Goal: Task Accomplishment & Management: Manage account settings

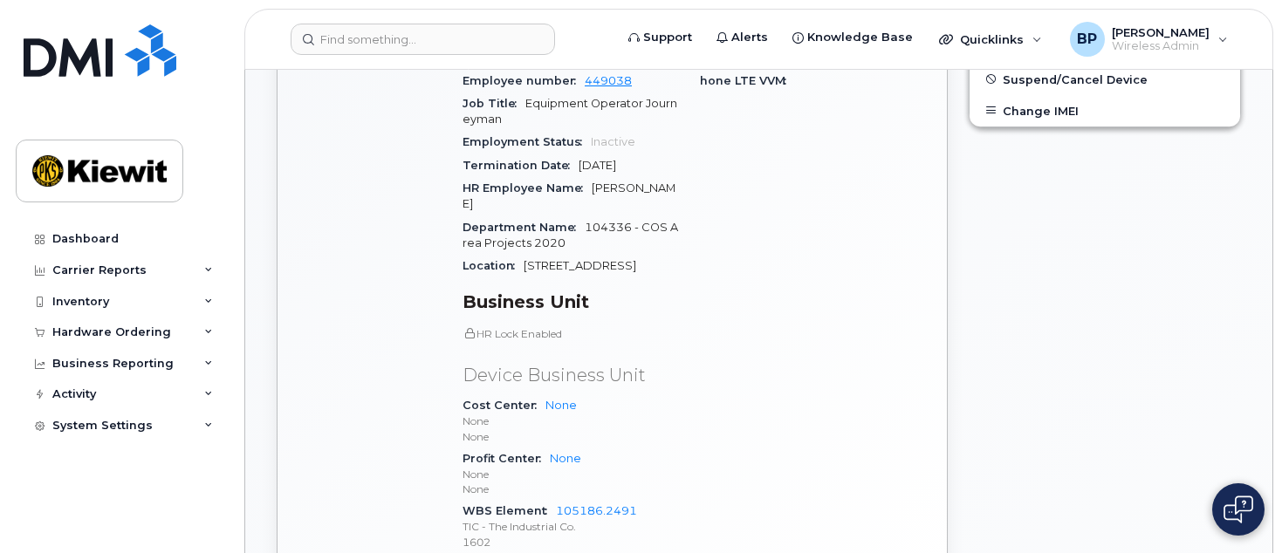
scroll to position [785, 0]
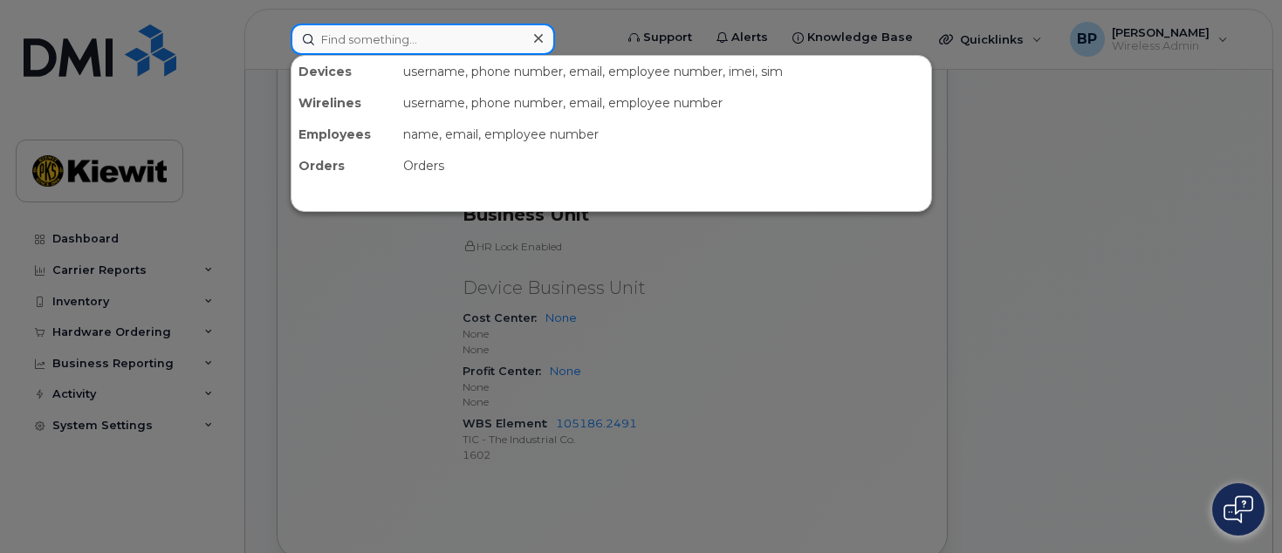
click at [407, 45] on input at bounding box center [423, 39] width 264 height 31
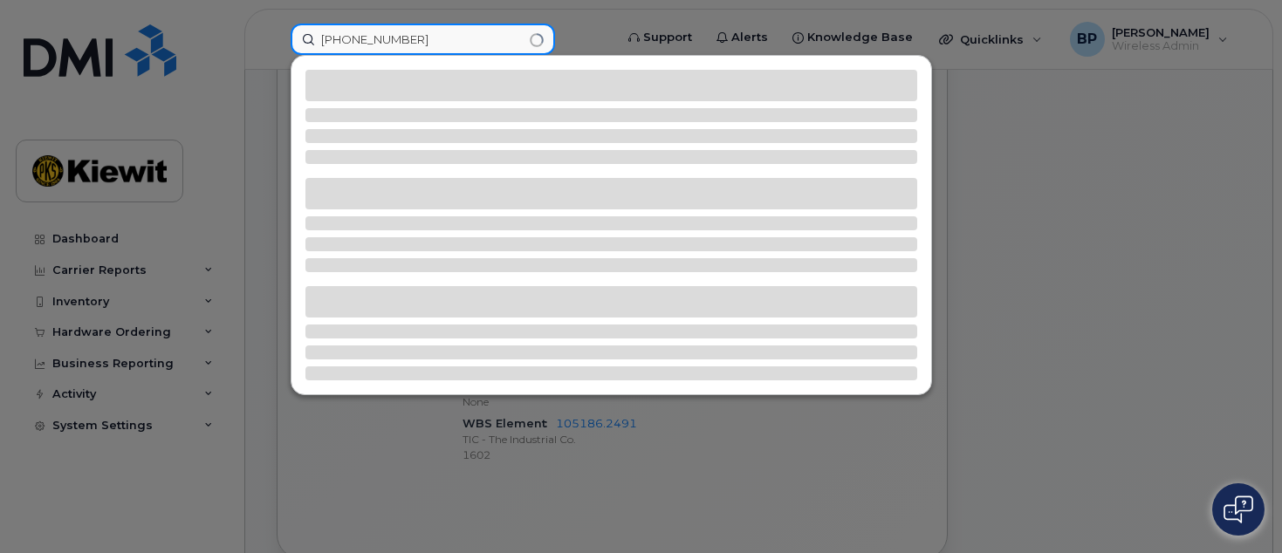
type input "361-746-3941"
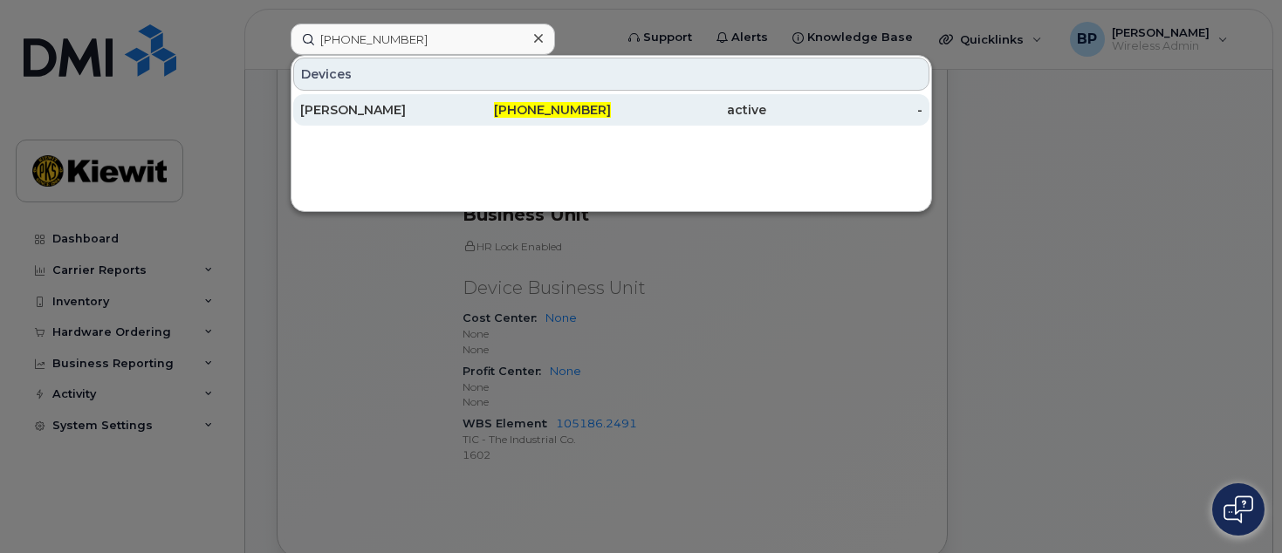
click at [366, 109] on div "Emilio Riosserna" at bounding box center [377, 109] width 155 height 17
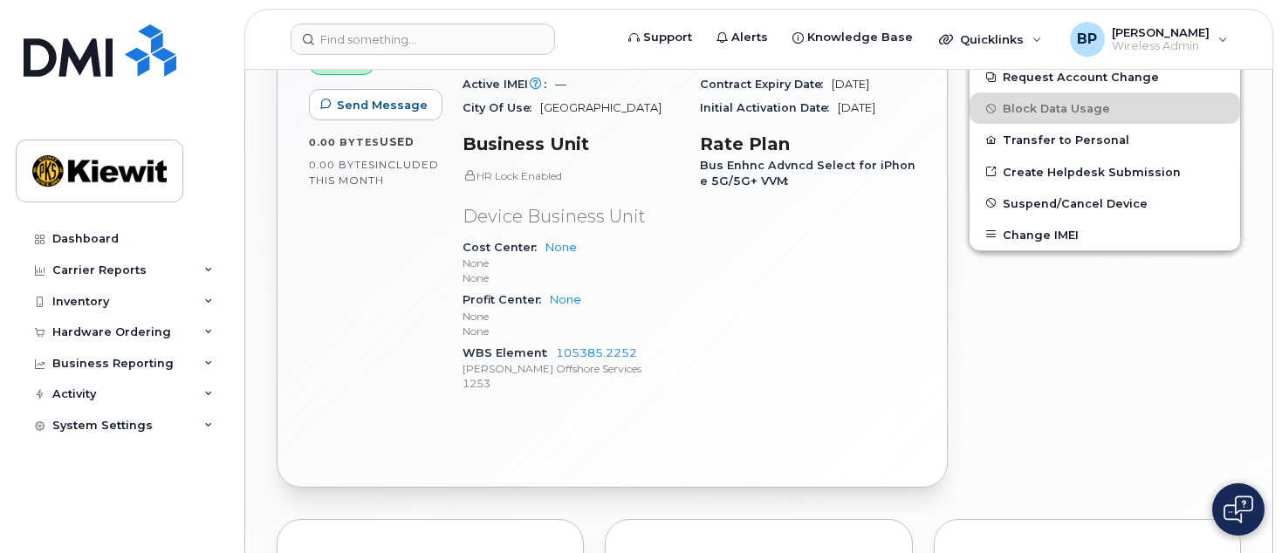
scroll to position [611, 0]
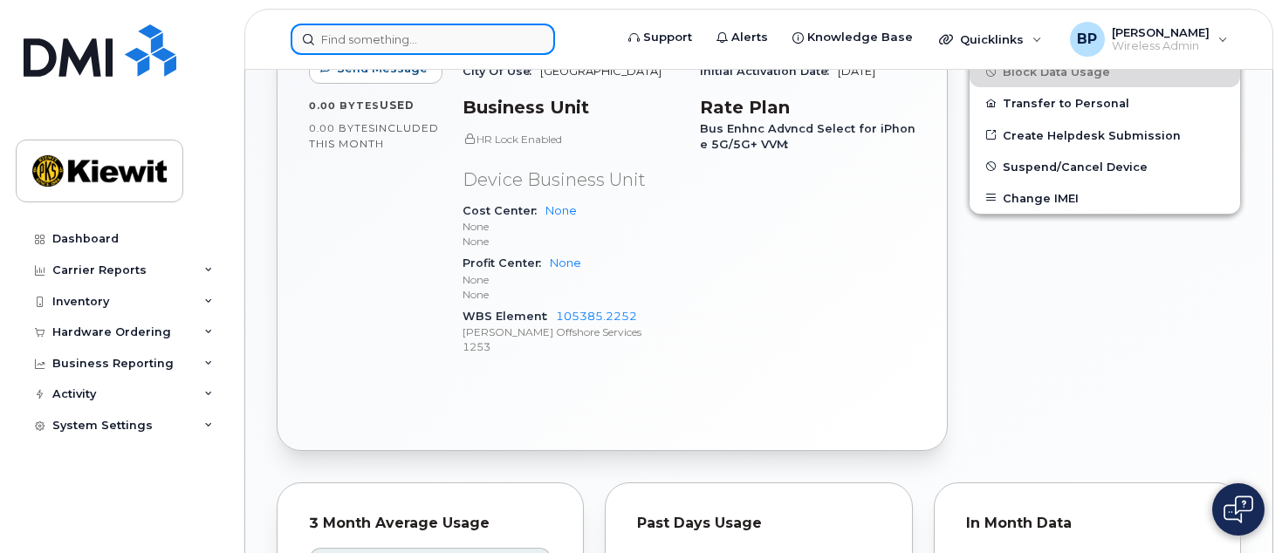
click at [427, 41] on input at bounding box center [423, 39] width 264 height 31
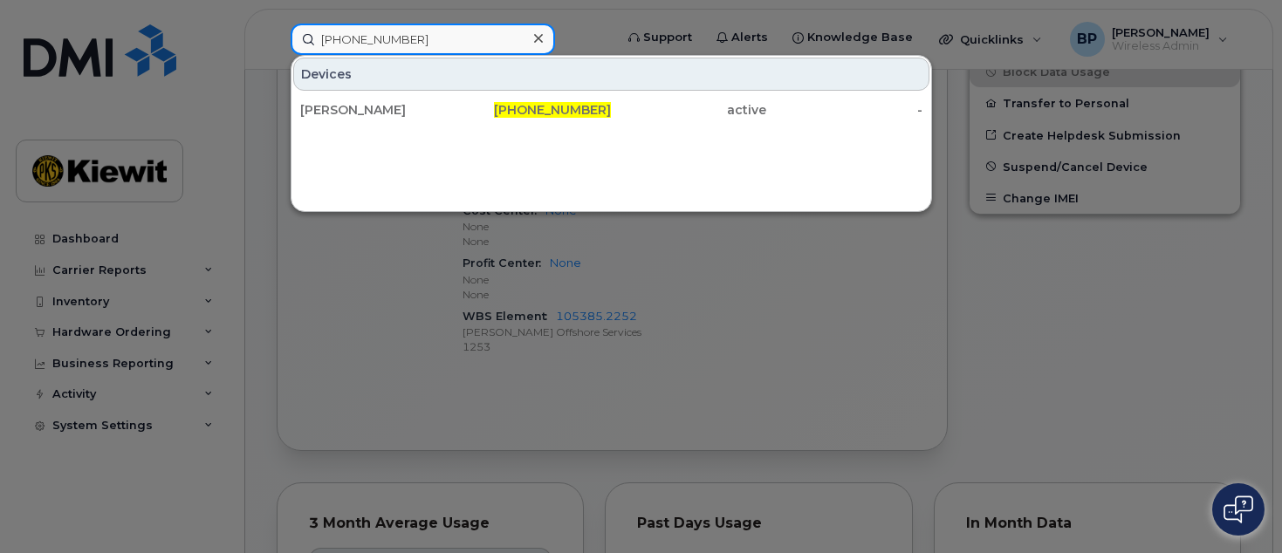
click at [413, 43] on input "361-746-3972" at bounding box center [423, 39] width 264 height 31
click at [422, 37] on input "361-746-3897" at bounding box center [423, 39] width 264 height 31
drag, startPoint x: 422, startPoint y: 37, endPoint x: 231, endPoint y: 26, distance: 191.4
click at [277, 31] on div "361-746-3897 Devices Matthew LeGrant 361-746-3897 active -" at bounding box center [446, 39] width 339 height 31
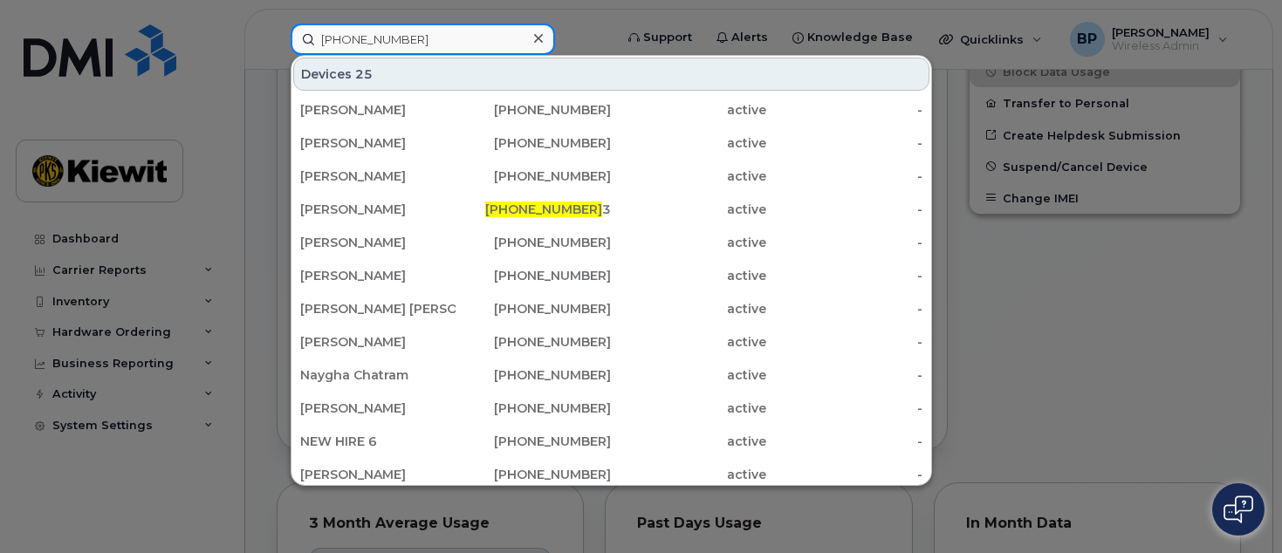
type input "361-746-4063"
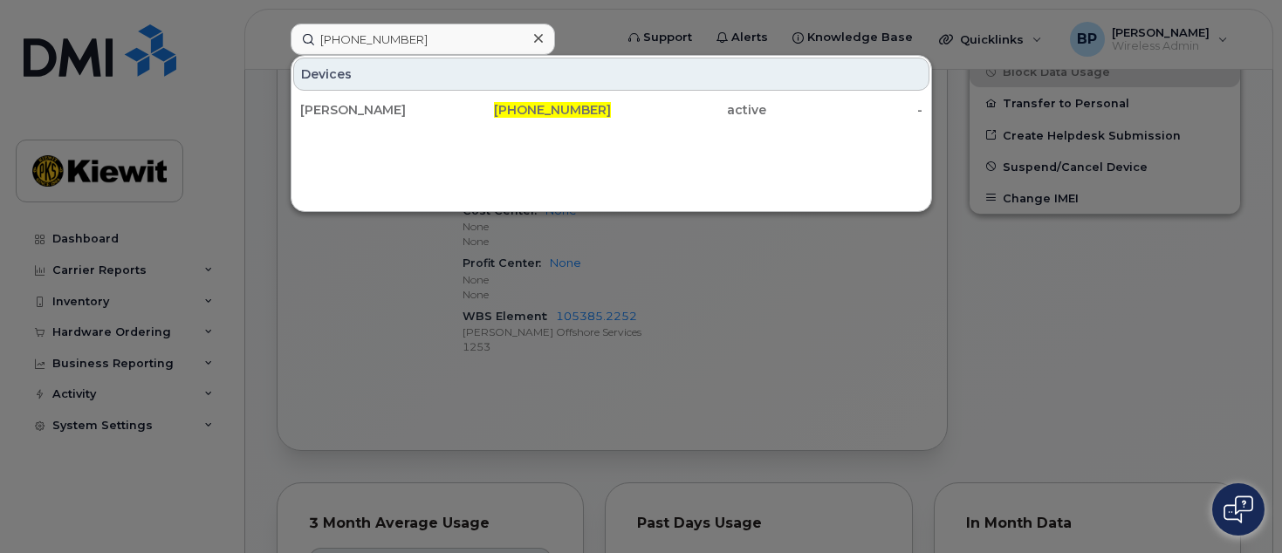
drag, startPoint x: 532, startPoint y: 102, endPoint x: 648, endPoint y: 222, distance: 166.6
click at [532, 102] on div "361-746-4063" at bounding box center [533, 109] width 155 height 17
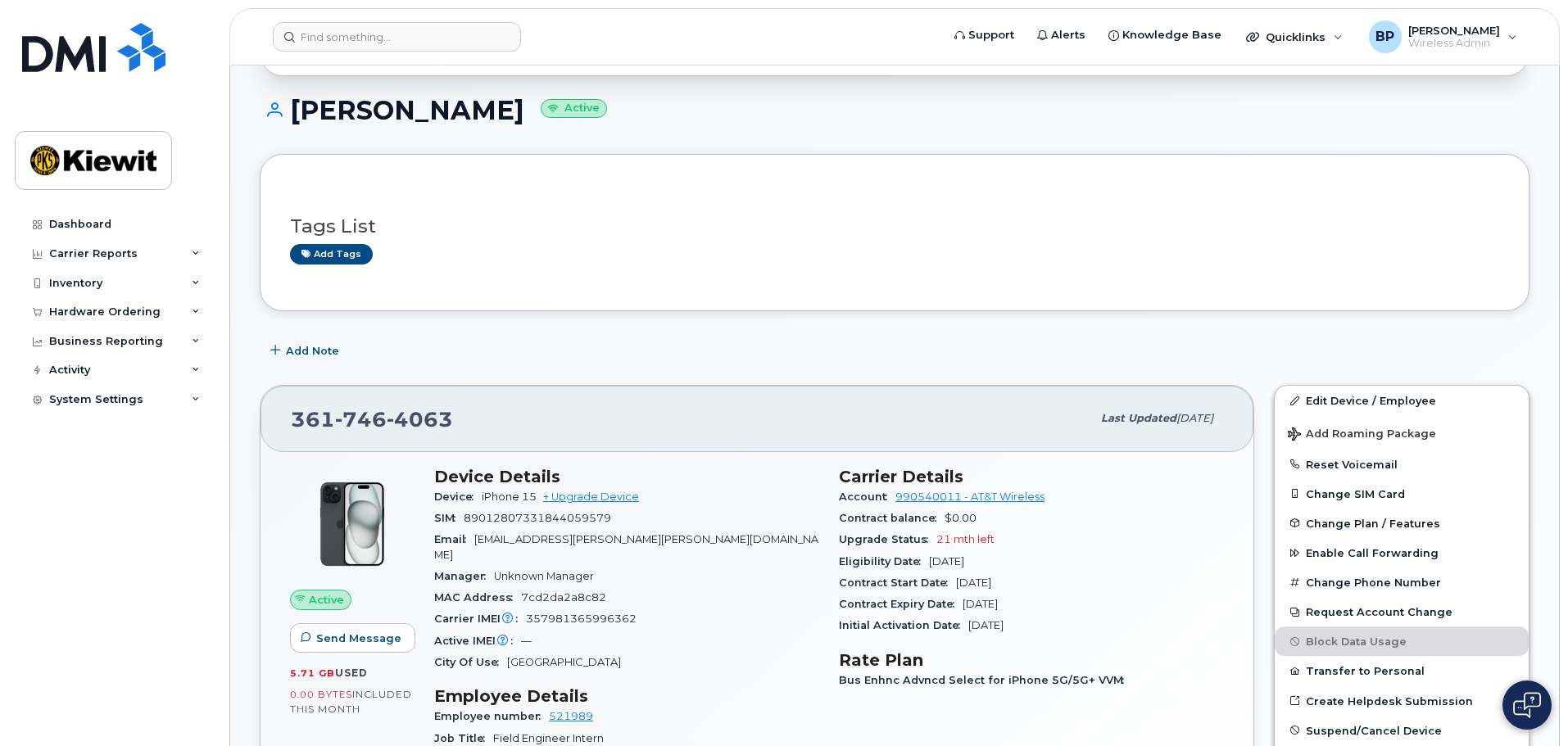
scroll to position [164, 0]
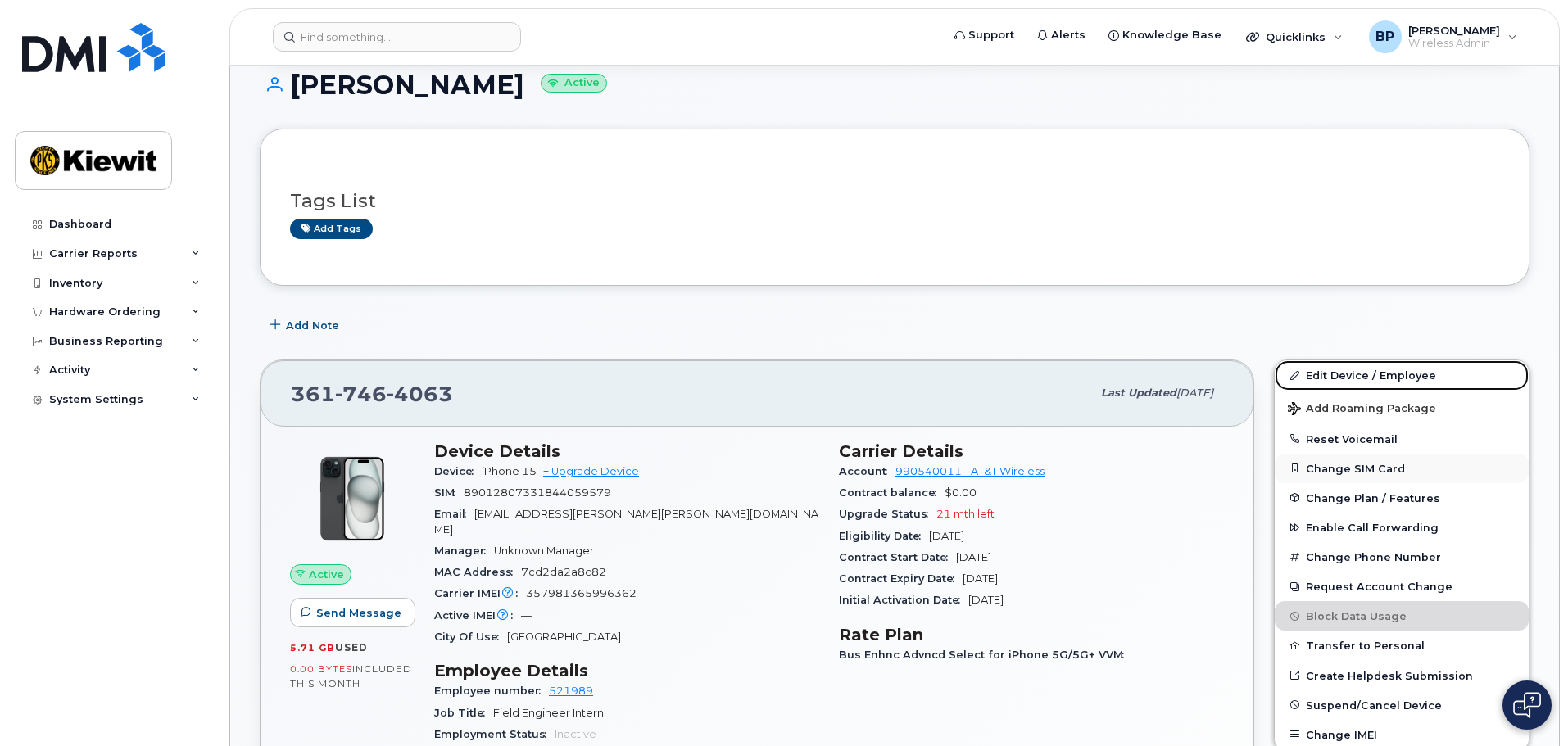
drag, startPoint x: 1345, startPoint y: 377, endPoint x: 1309, endPoint y: 464, distance: 94.2
click at [1203, 377] on link "Edit Device / Employee" at bounding box center [1402, 374] width 254 height 29
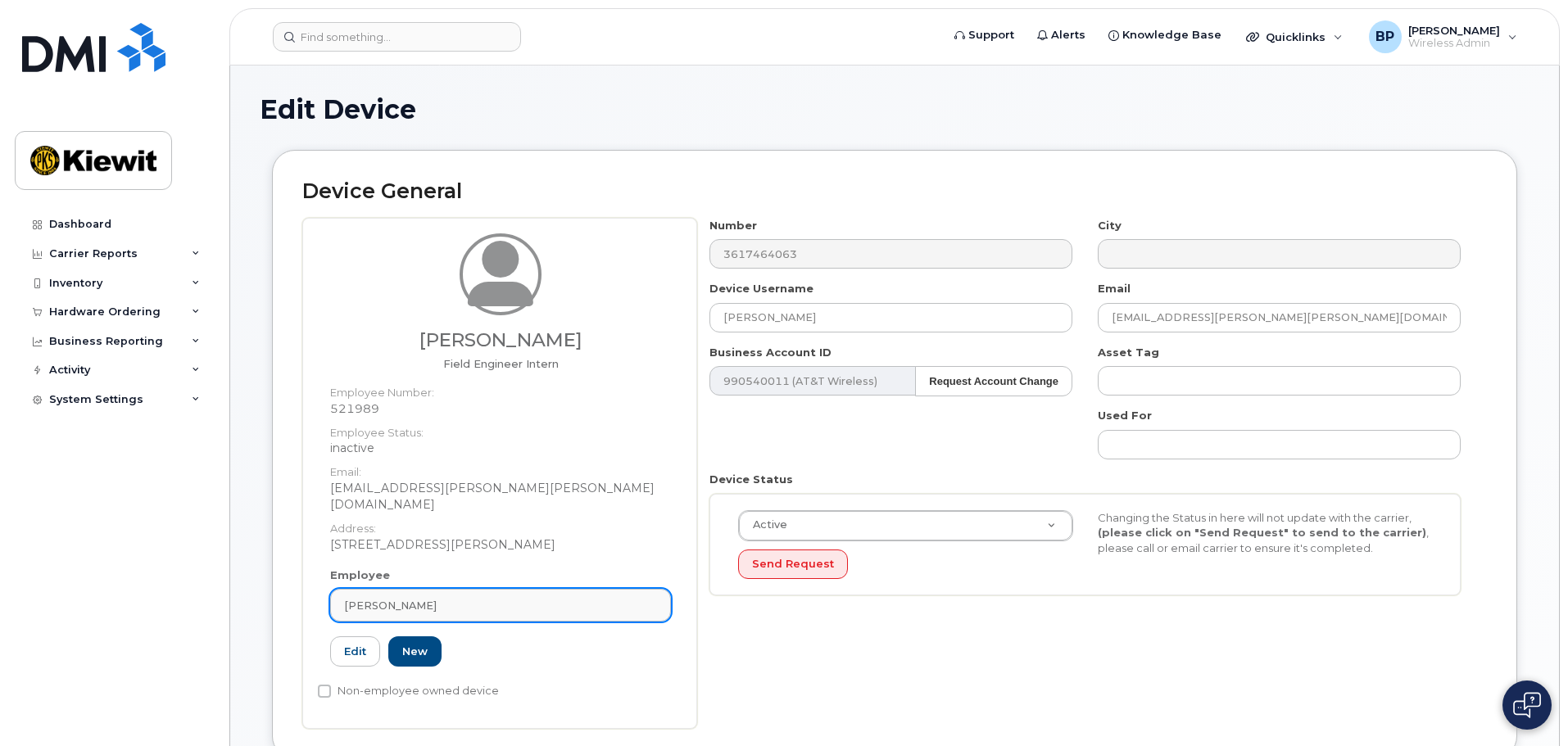
click at [416, 598] on div "Haylie Salce" at bounding box center [500, 605] width 313 height 16
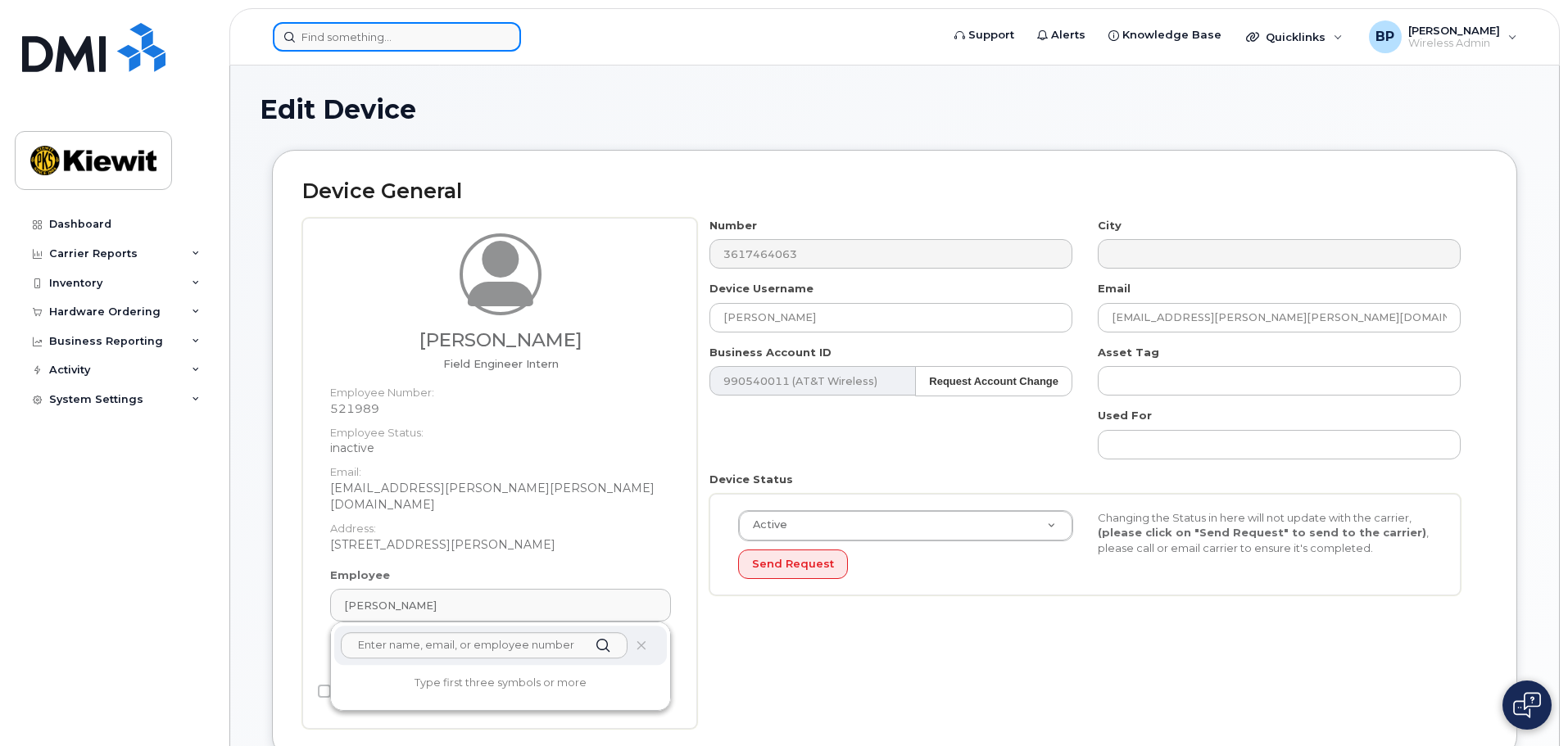
click at [386, 31] on input at bounding box center [397, 37] width 248 height 29
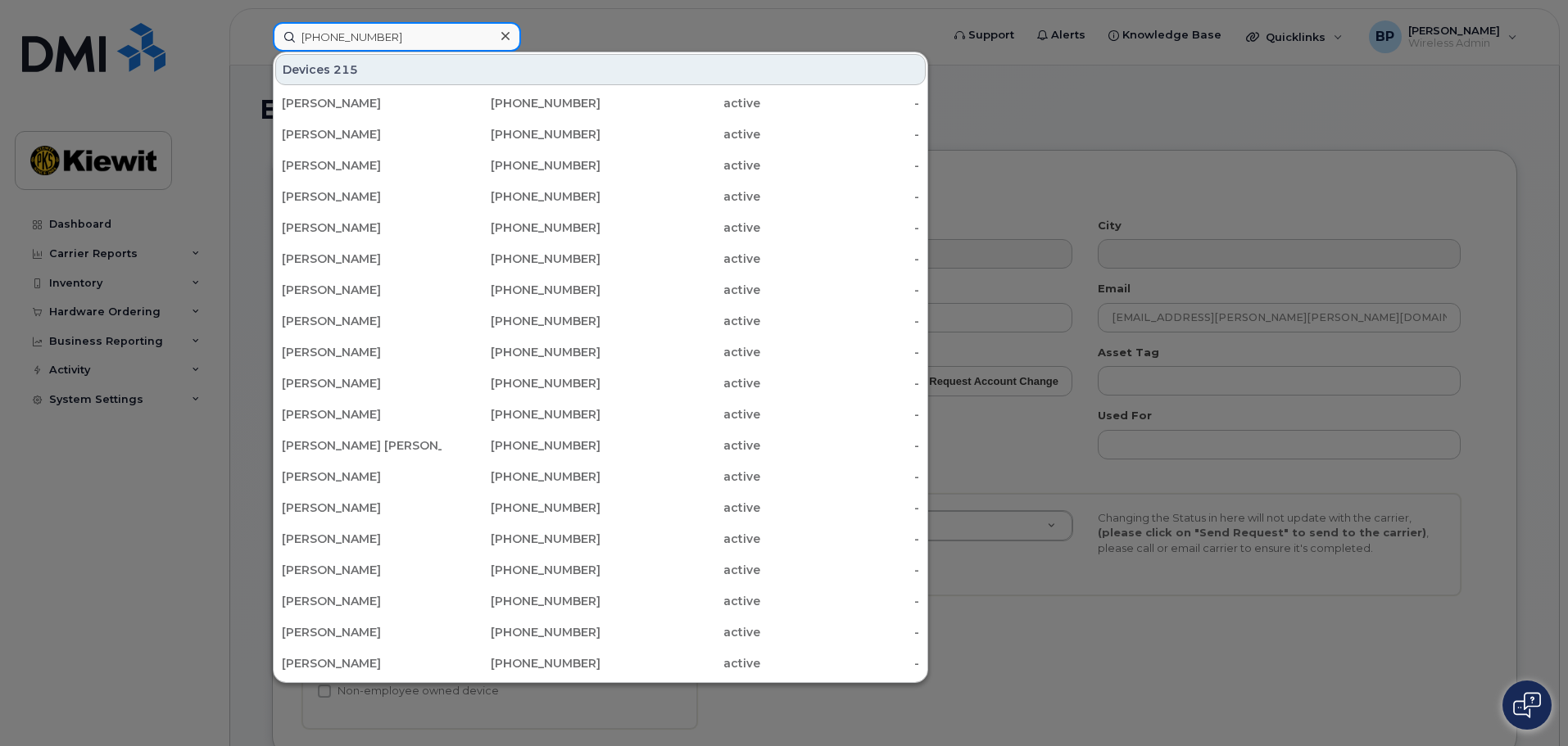
type input "361-238-9861"
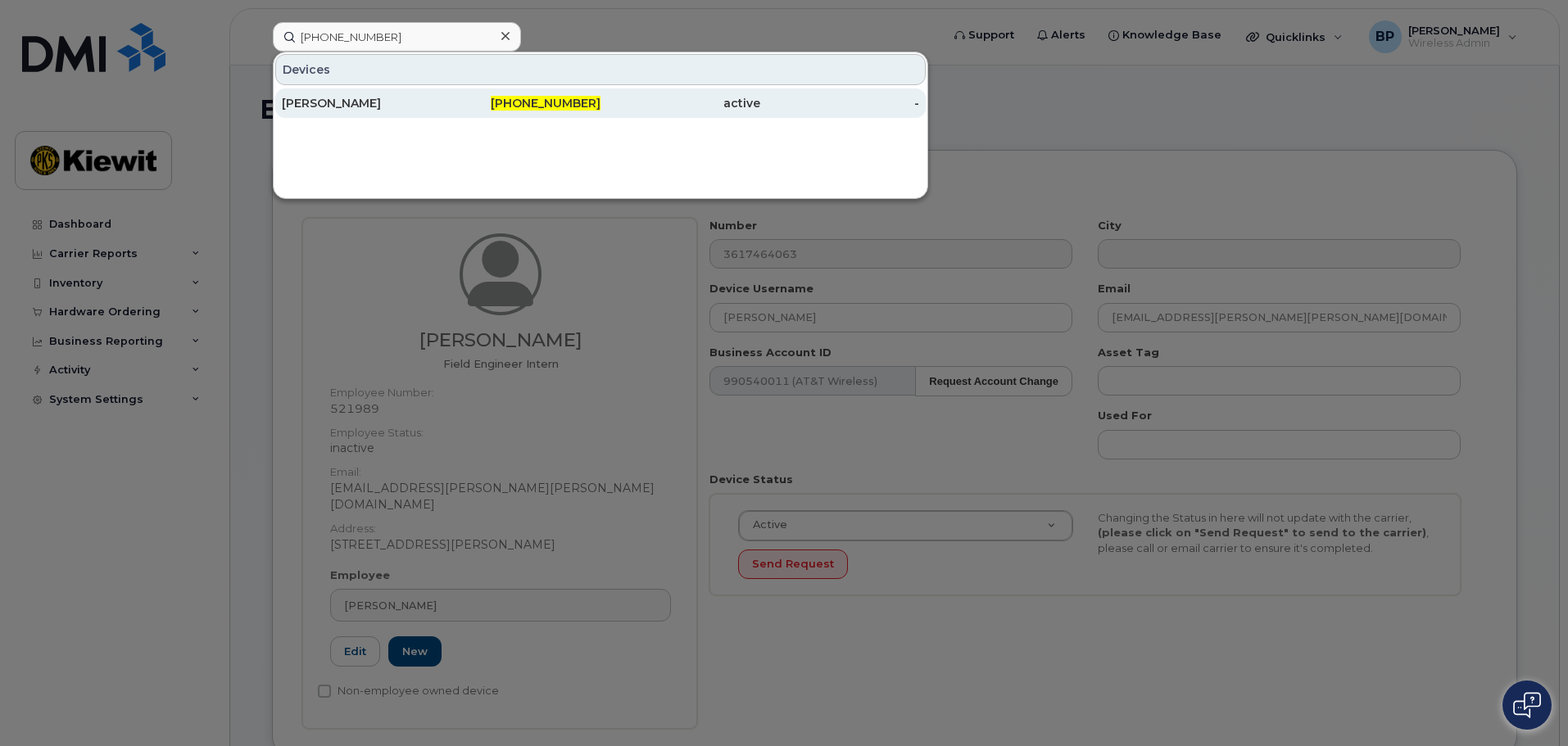
click at [361, 102] on div "RAMON GARCIA" at bounding box center [361, 102] width 160 height 16
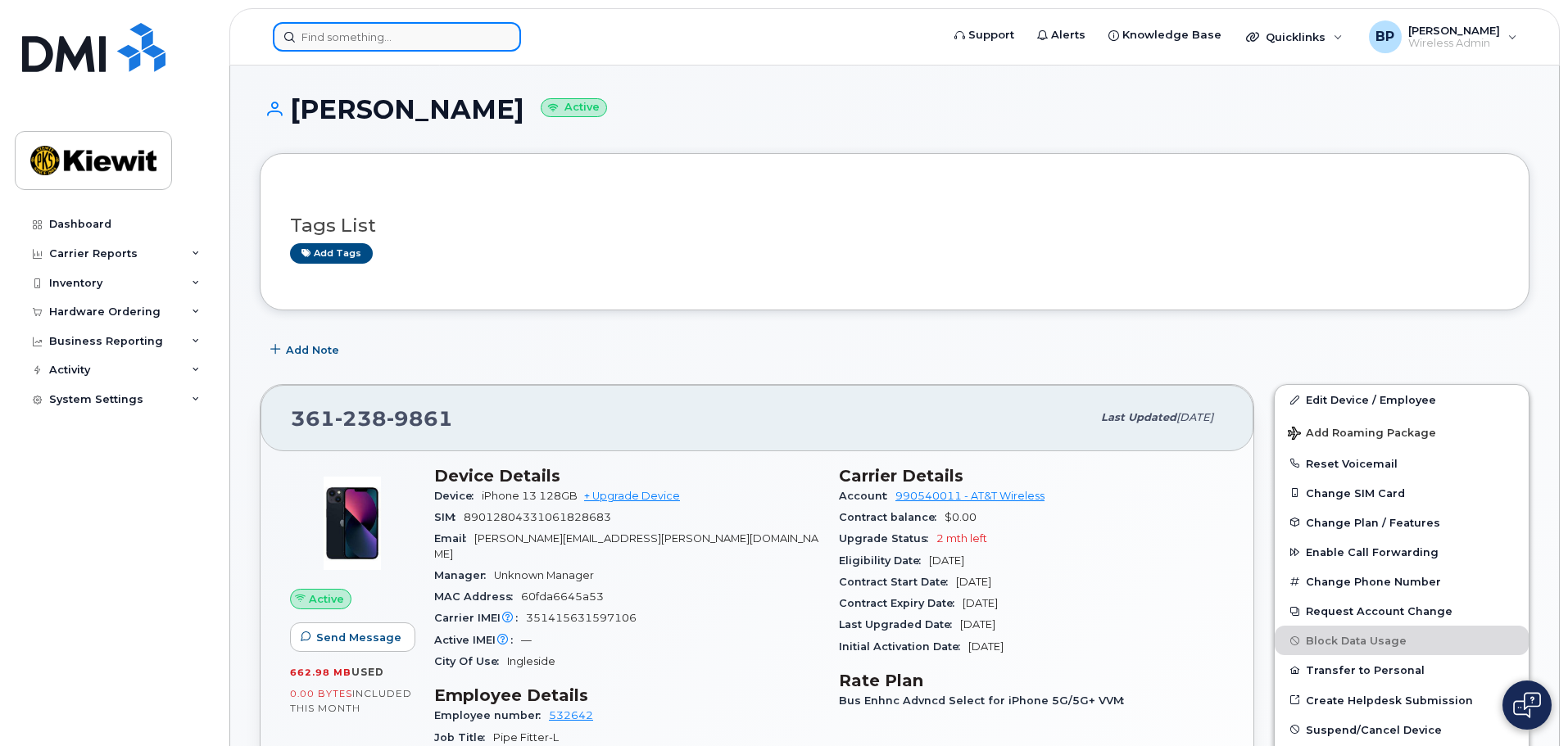
click at [406, 36] on input at bounding box center [397, 37] width 248 height 29
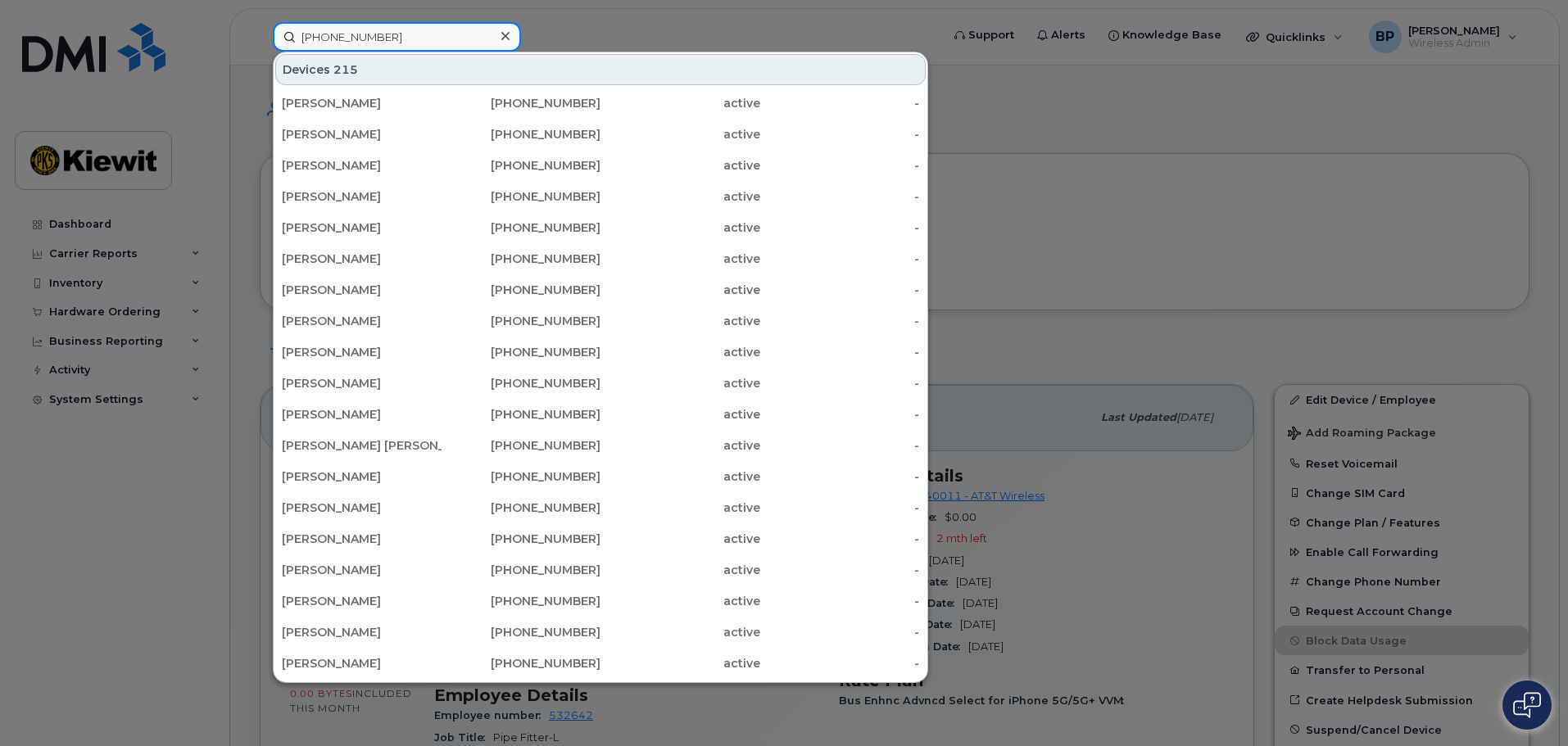
type input "361-238-3941"
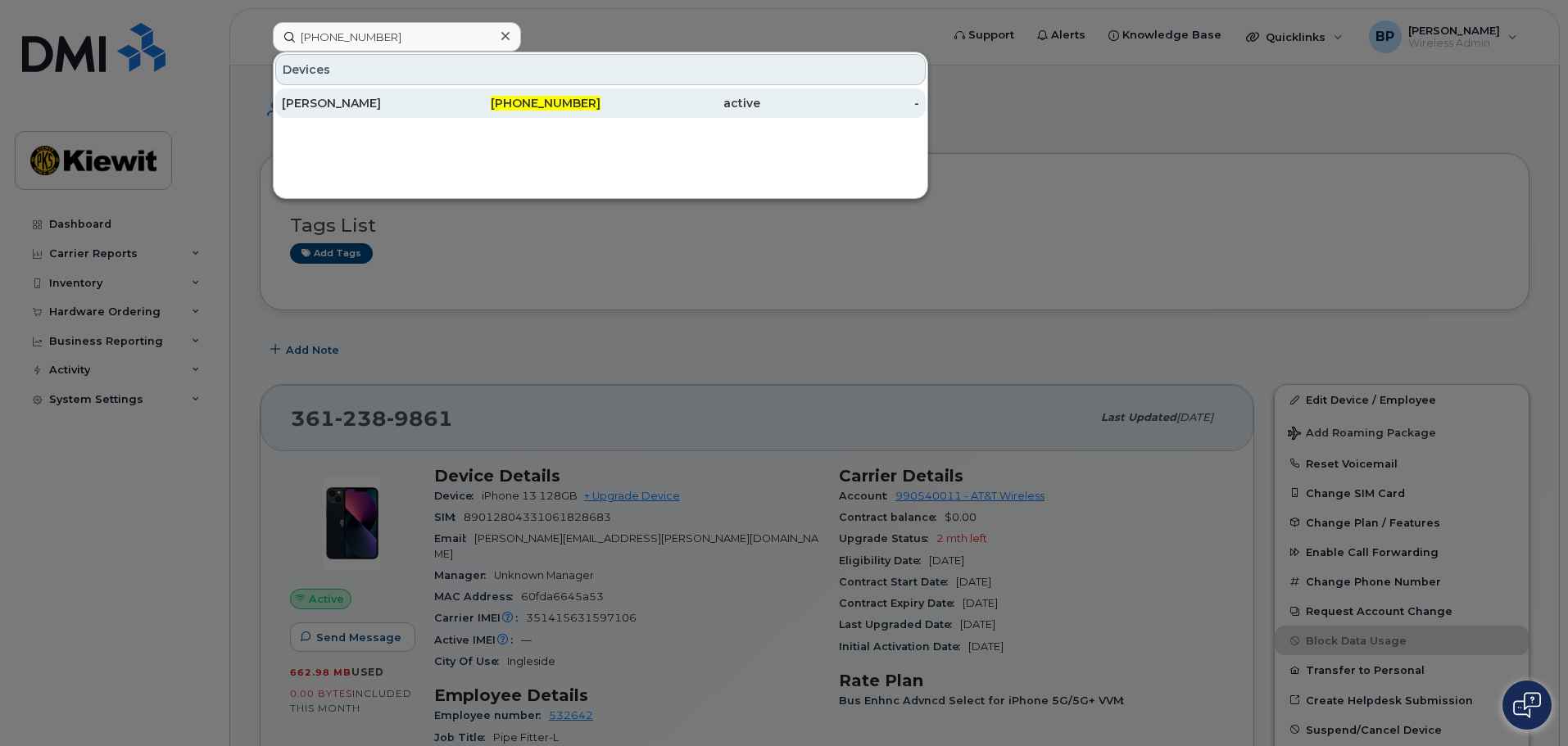
click at [323, 103] on div "[PERSON_NAME]" at bounding box center [361, 102] width 160 height 16
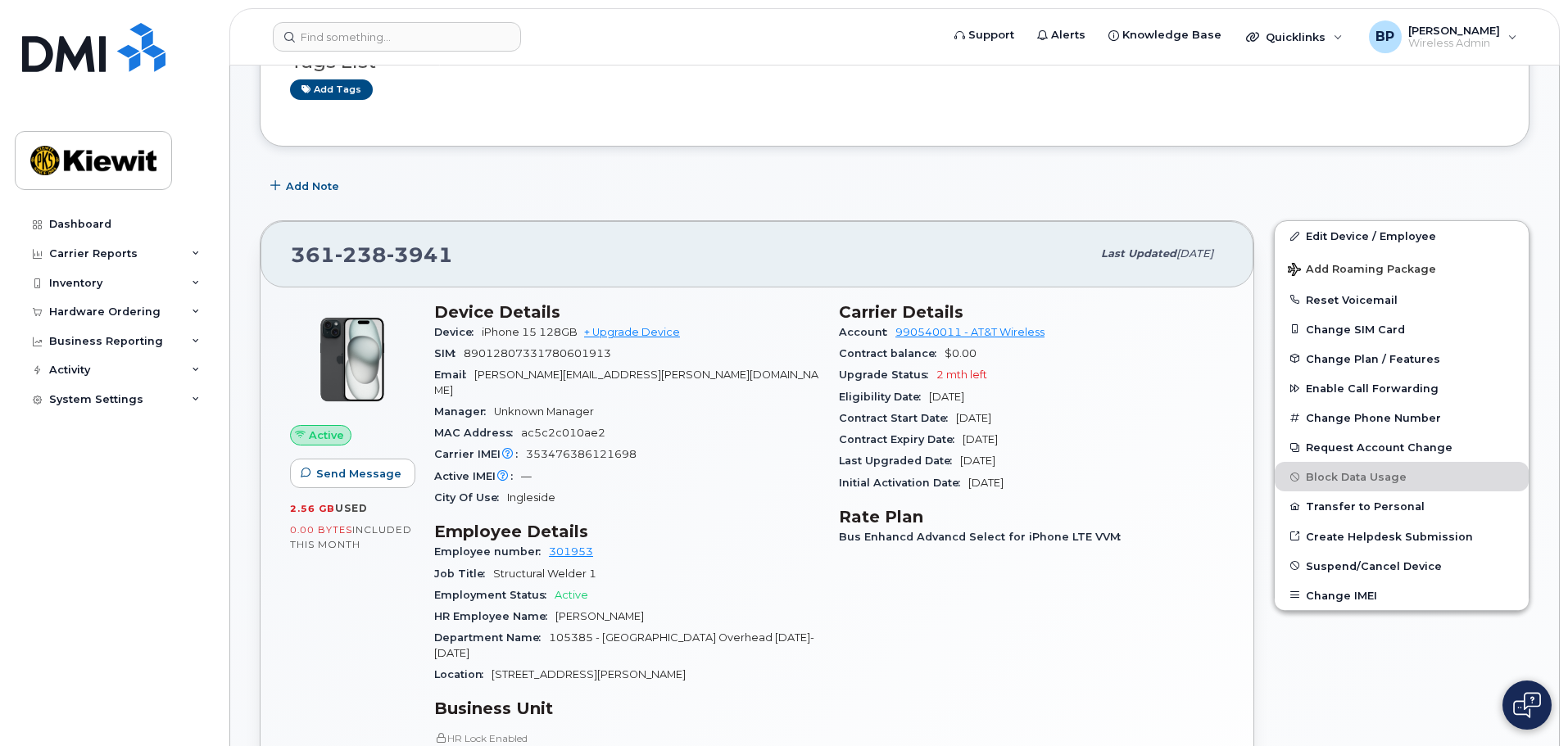
scroll to position [246, 0]
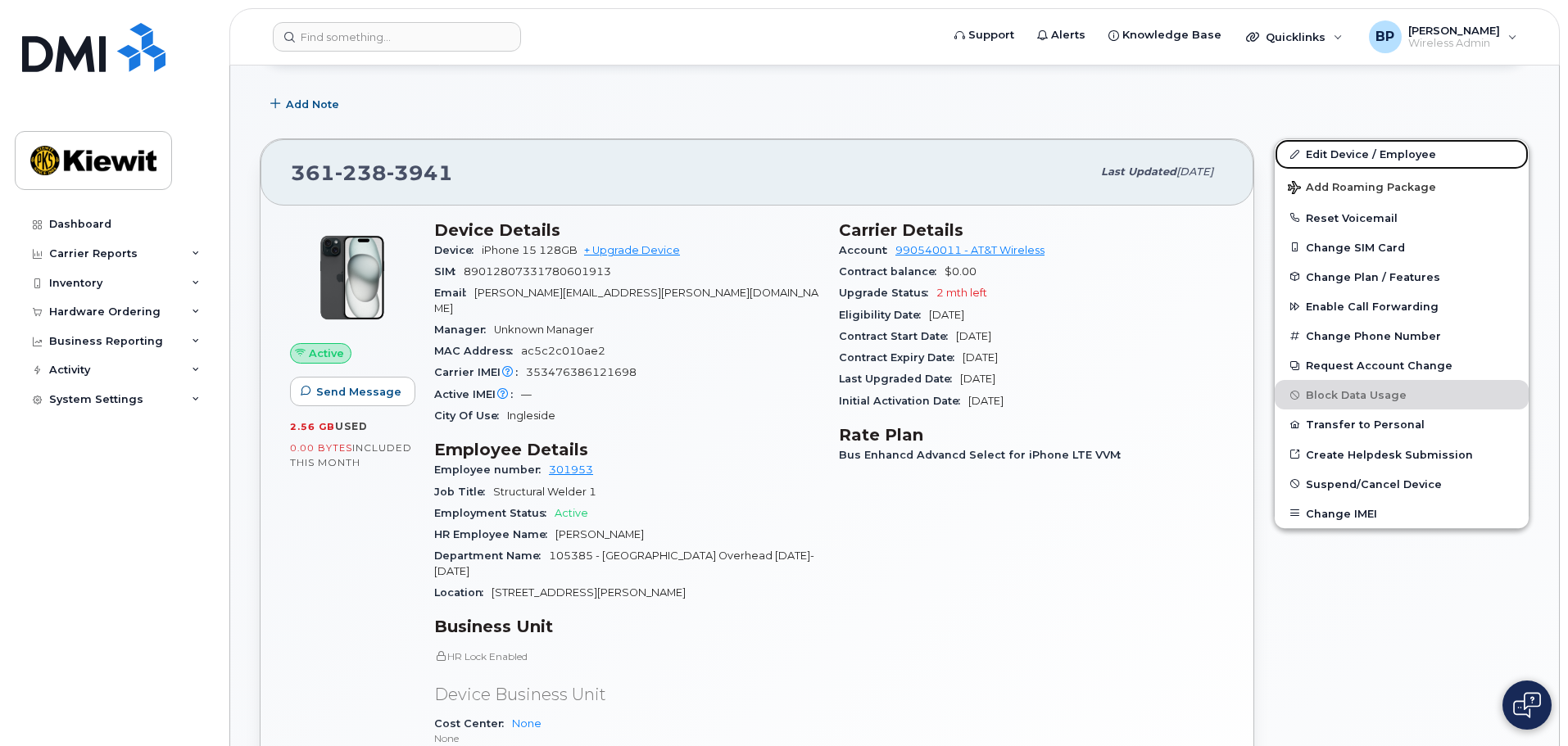
drag, startPoint x: 1354, startPoint y: 153, endPoint x: 1013, endPoint y: 440, distance: 445.7
click at [1354, 153] on link "Edit Device / Employee" at bounding box center [1402, 153] width 254 height 29
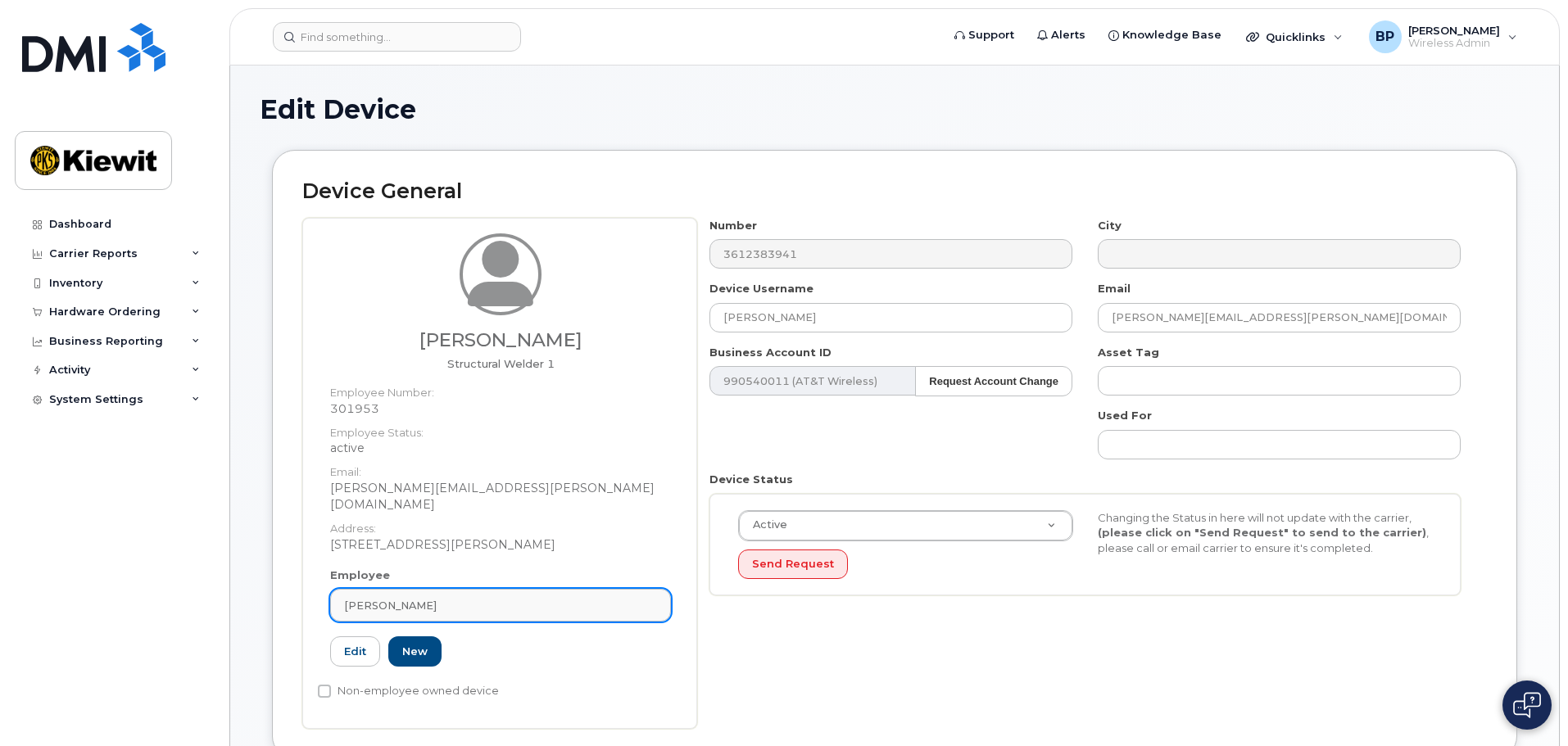
click at [464, 598] on div "[PERSON_NAME]" at bounding box center [500, 605] width 313 height 16
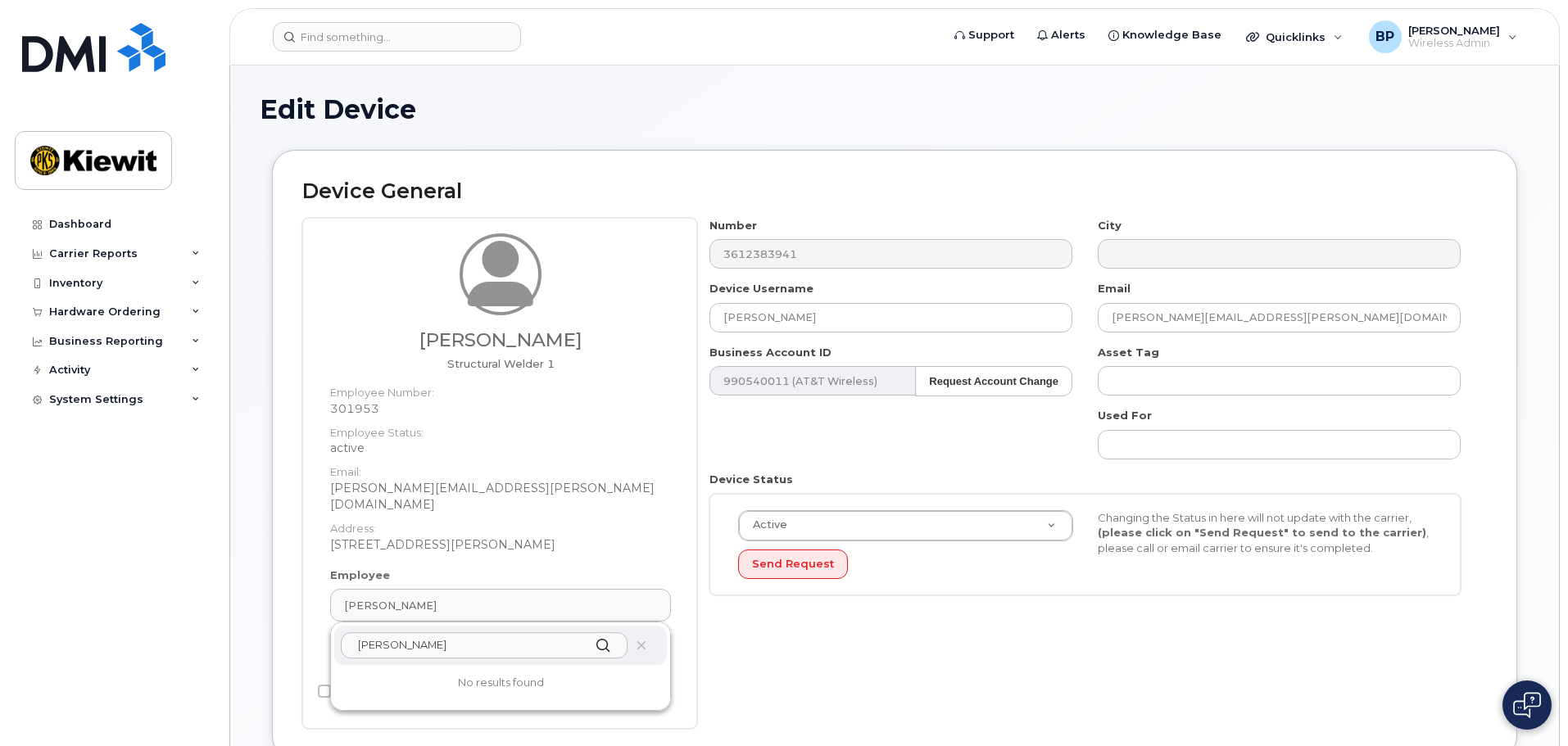
scroll to position [82, 0]
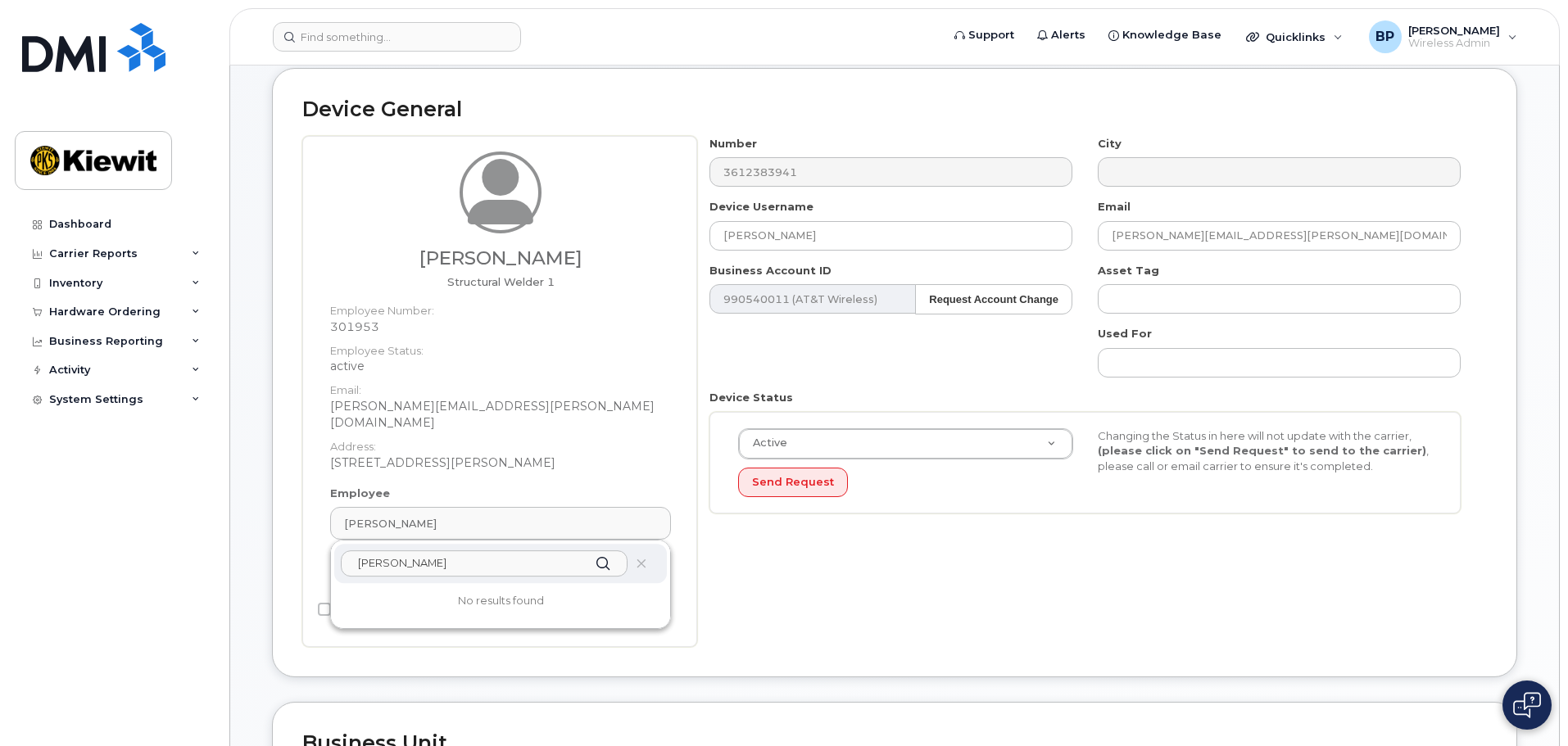
drag, startPoint x: 438, startPoint y: 553, endPoint x: 331, endPoint y: 545, distance: 107.3
click at [331, 545] on div "[PERSON_NAME] No results found" at bounding box center [500, 584] width 341 height 89
type input "[PERSON_NAME].[PERSON_NAME]"
